Goal: Task Accomplishment & Management: Complete application form

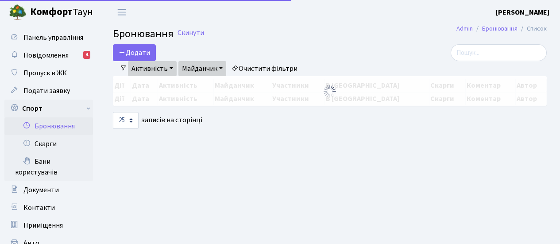
select select "25"
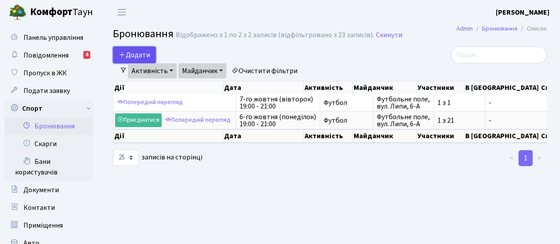
click at [140, 55] on button "Додати" at bounding box center [134, 54] width 43 height 17
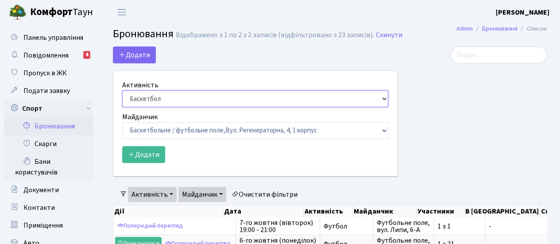
click at [384, 100] on select "Баскетбол Волейбол Йога Катання на роликах Настільний теніс Теніс Футбол Фітнес" at bounding box center [255, 98] width 266 height 17
select select "2"
click at [122, 90] on select "Баскетбол Волейбол Йога Катання на роликах Настільний теніс Теніс Футбол Фітнес" at bounding box center [255, 98] width 266 height 17
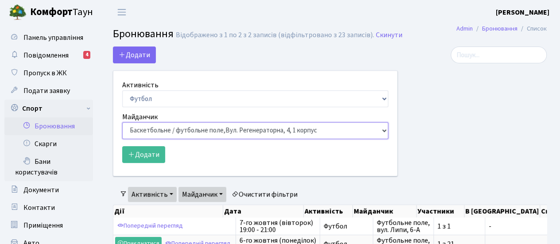
click at [385, 130] on select "Баскетбольне / футбольне поле, Вул. Регенераторна, 4, 1 корпус Баскетбольне пол…" at bounding box center [255, 130] width 266 height 17
select select "10"
click at [122, 122] on select "Баскетбольне / футбольне поле, Вул. Регенераторна, 4, 1 корпус Баскетбольне пол…" at bounding box center [255, 130] width 266 height 17
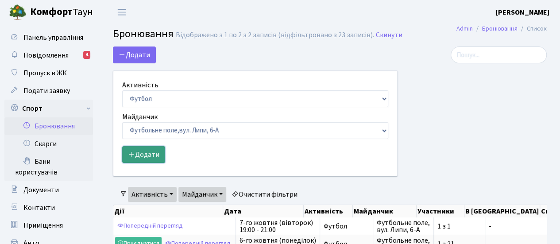
click at [151, 153] on button "Додати" at bounding box center [143, 154] width 43 height 17
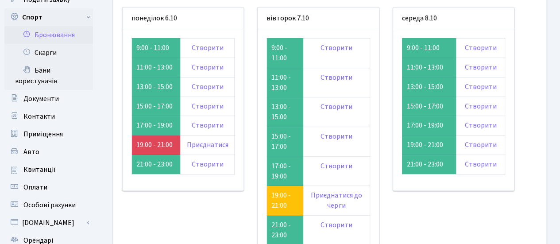
scroll to position [90, 0]
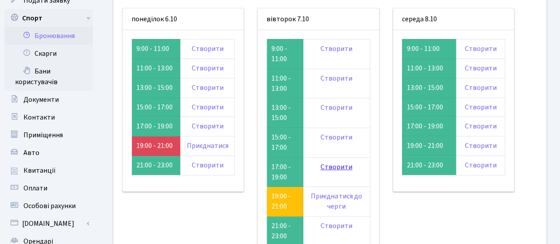
click at [337, 166] on link "Створити" at bounding box center [337, 167] width 32 height 10
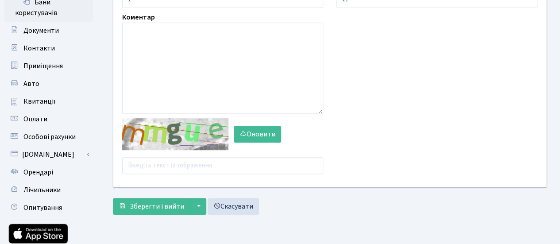
scroll to position [213, 0]
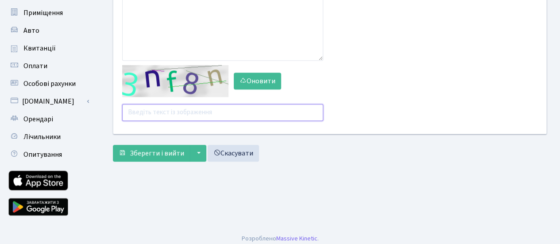
click at [168, 113] on input "text" at bounding box center [222, 112] width 201 height 17
type input "qm9fd"
click at [113, 145] on button "Зберегти і вийти" at bounding box center [151, 153] width 77 height 17
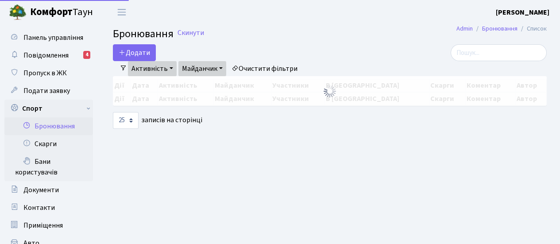
select select "25"
